Goal: Navigation & Orientation: Find specific page/section

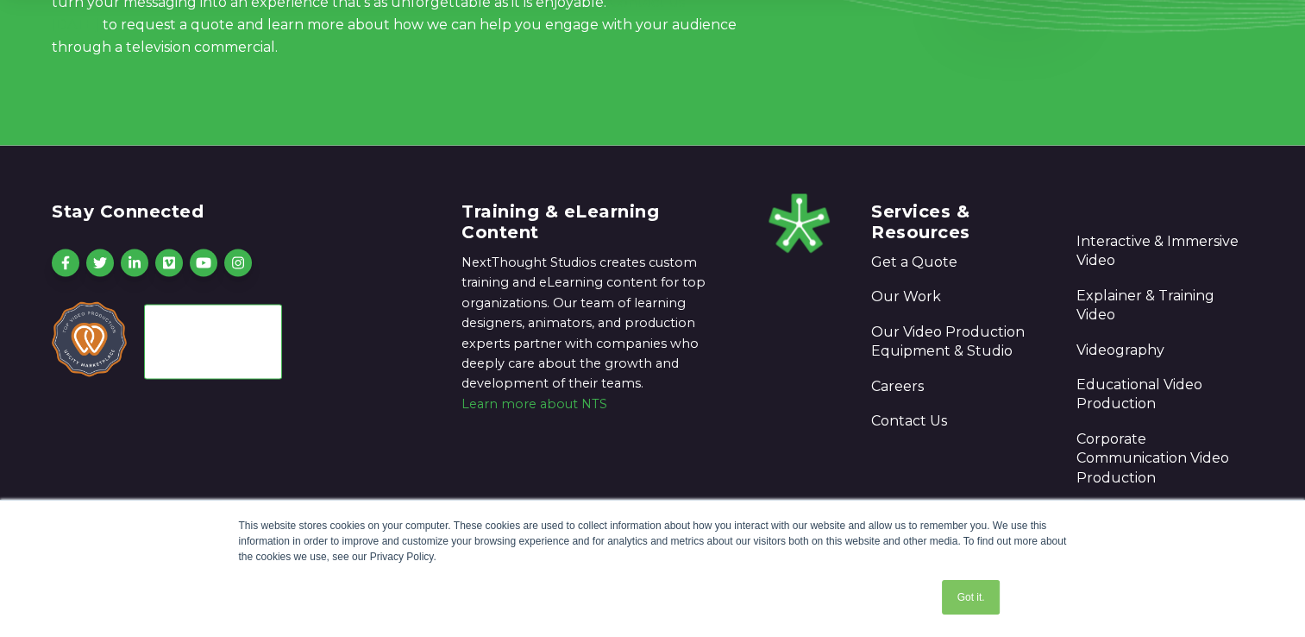
scroll to position [3391, 0]
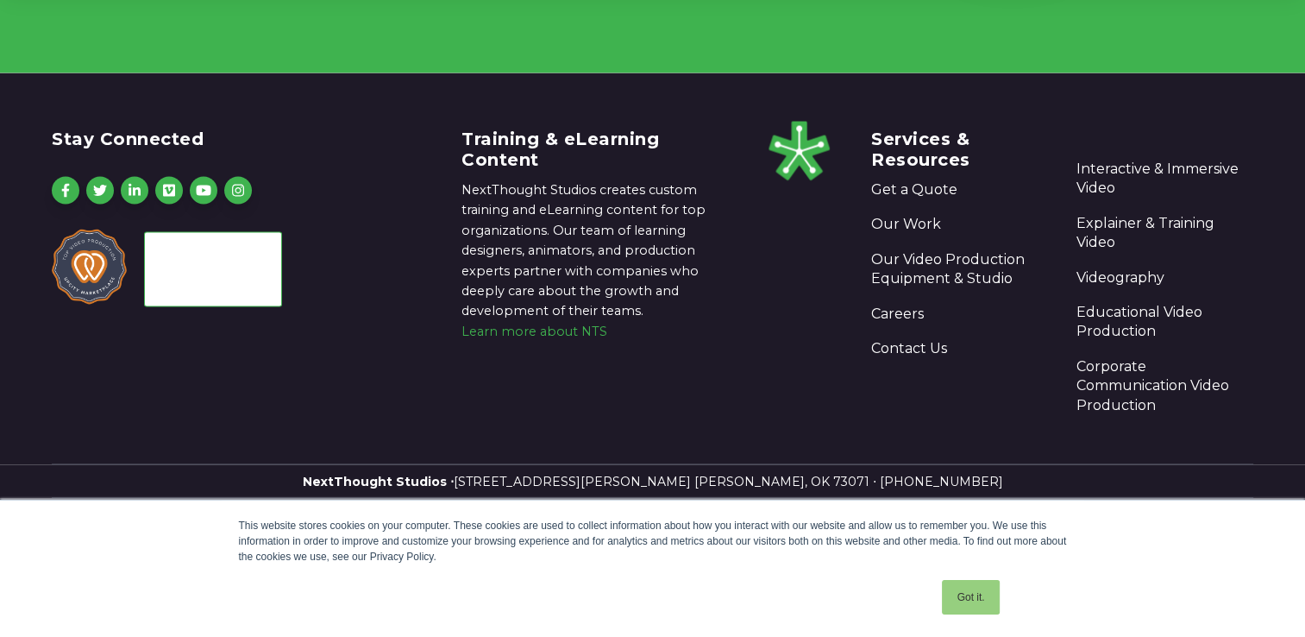
click at [980, 591] on link "Got it." at bounding box center [970, 597] width 57 height 35
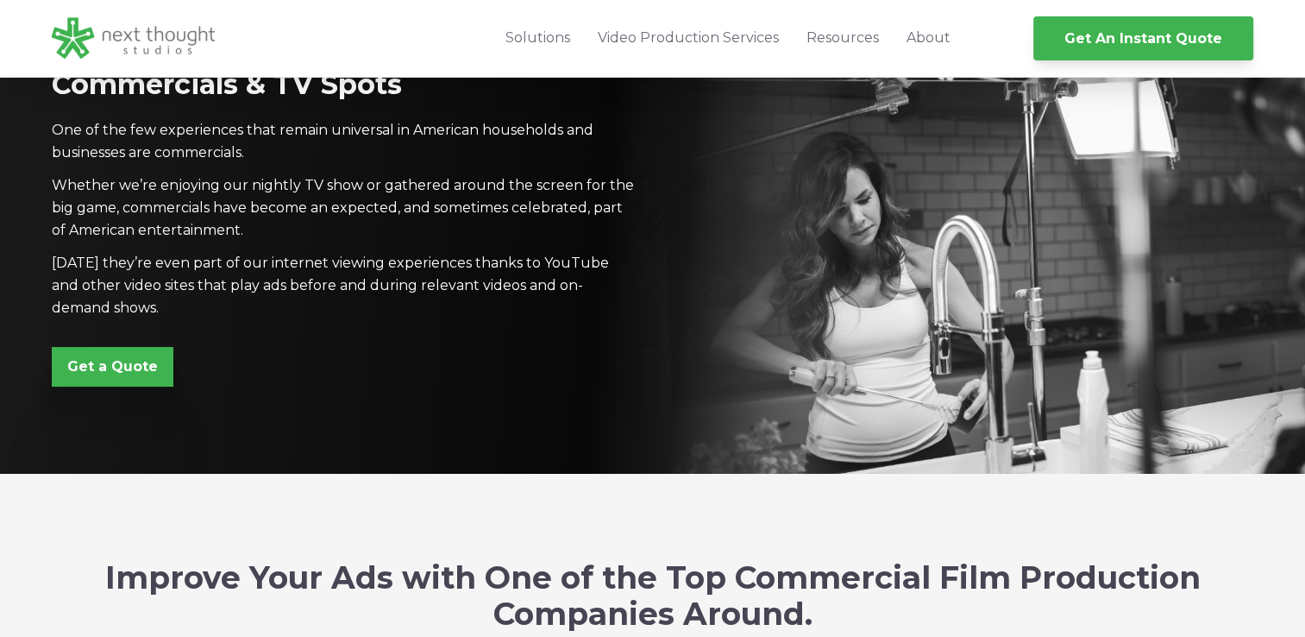
scroll to position [0, 0]
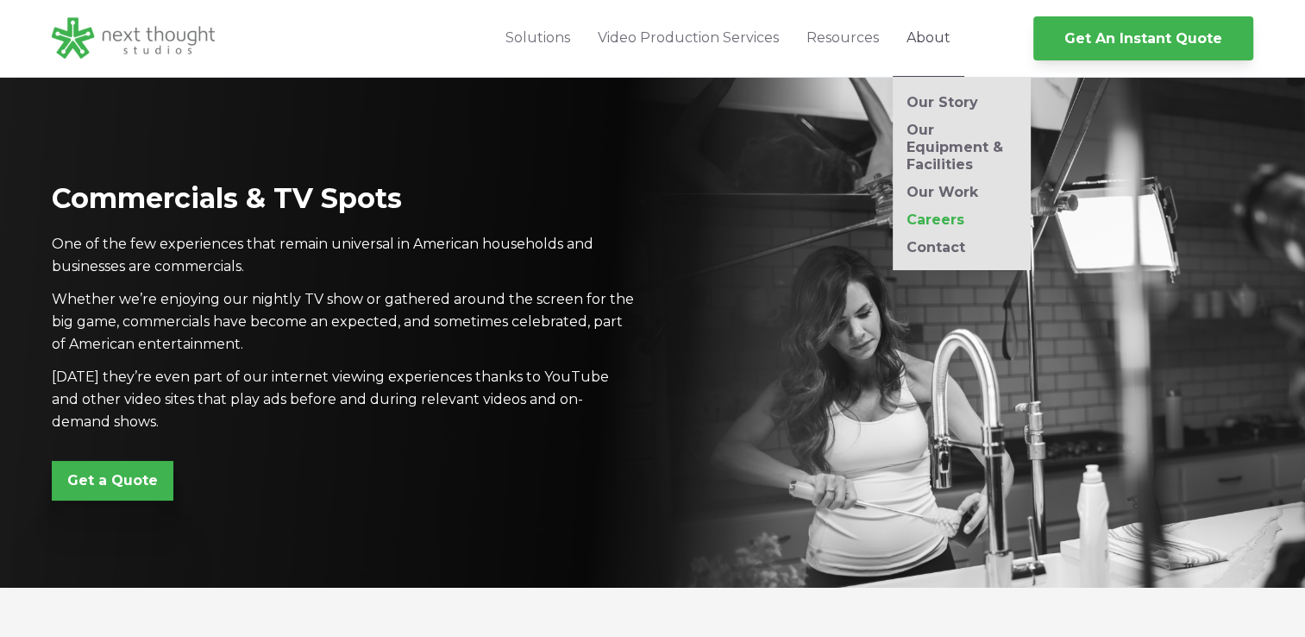
click at [933, 226] on link "Careers" at bounding box center [962, 219] width 138 height 17
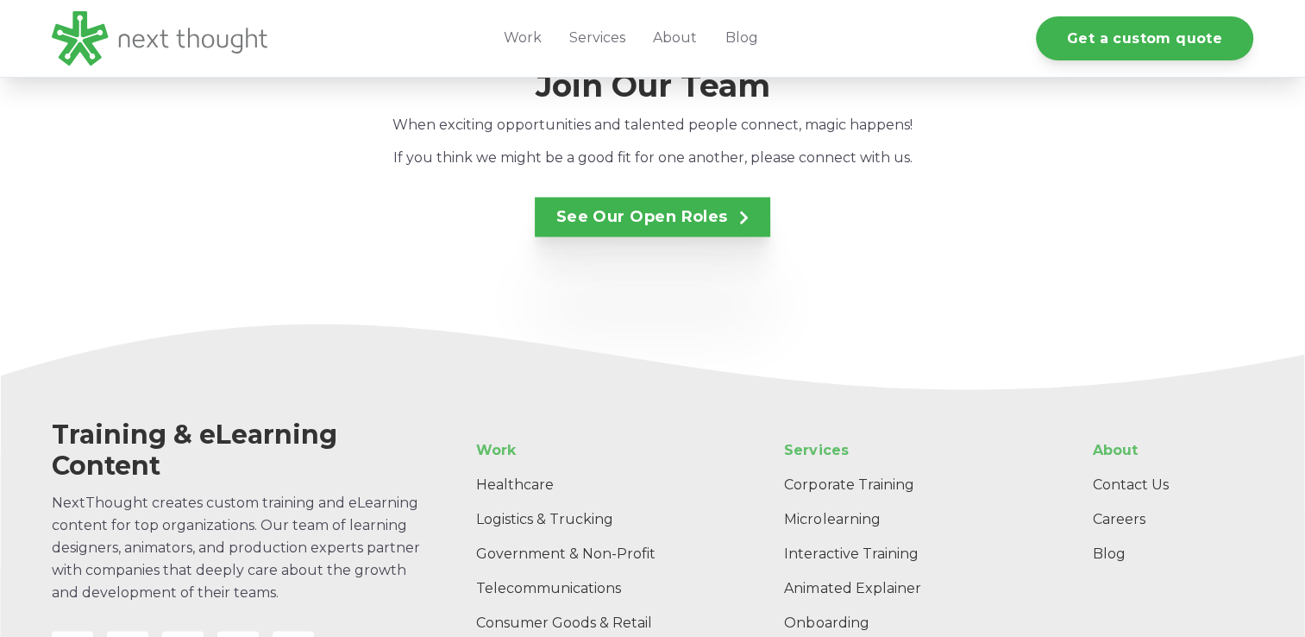
scroll to position [3022, 0]
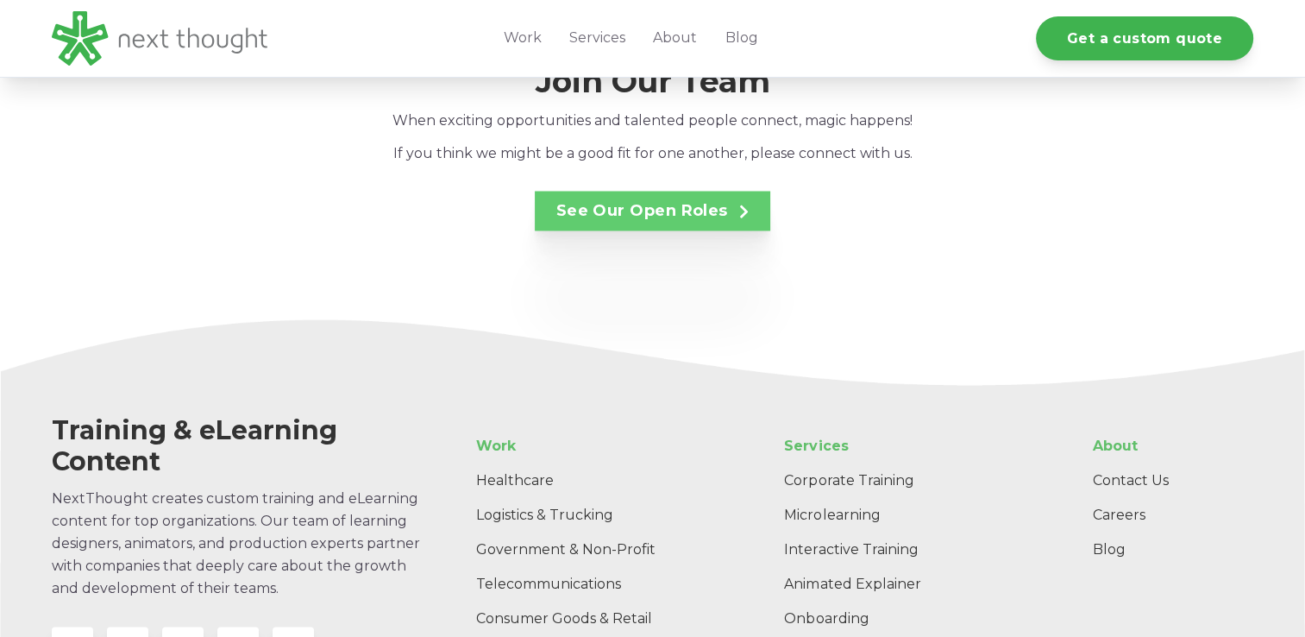
click at [628, 191] on link "See Our Open Roles" at bounding box center [653, 211] width 236 height 40
